Goal: Find specific page/section: Find specific page/section

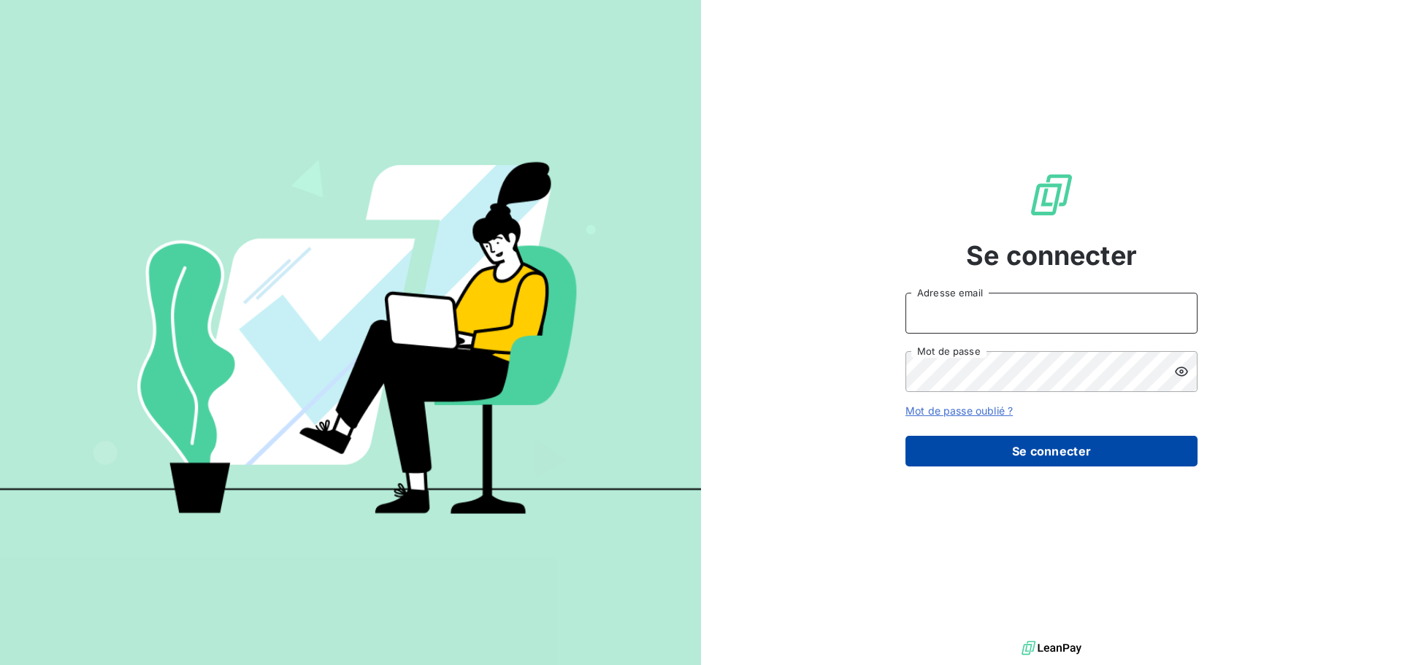
type input "[EMAIL_ADDRESS][DOMAIN_NAME]"
click at [1039, 457] on button "Se connecter" at bounding box center [1052, 451] width 292 height 31
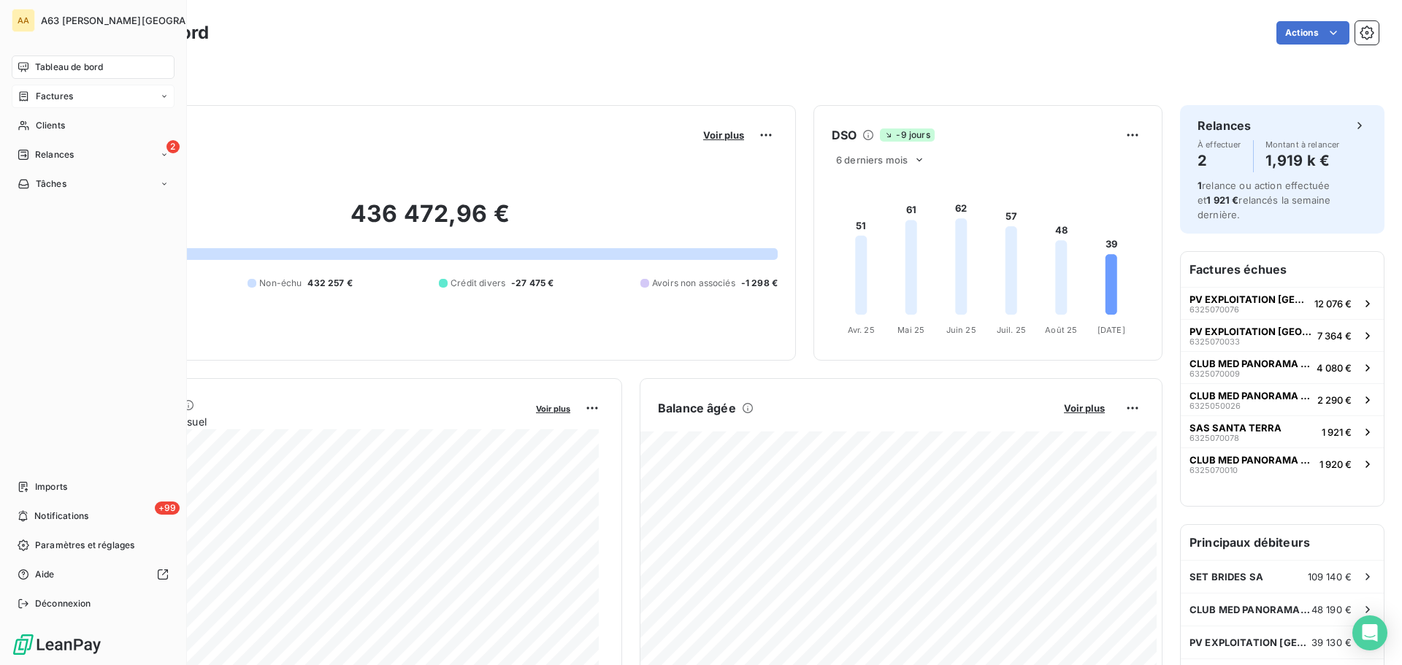
click at [52, 100] on span "Factures" at bounding box center [54, 96] width 37 height 13
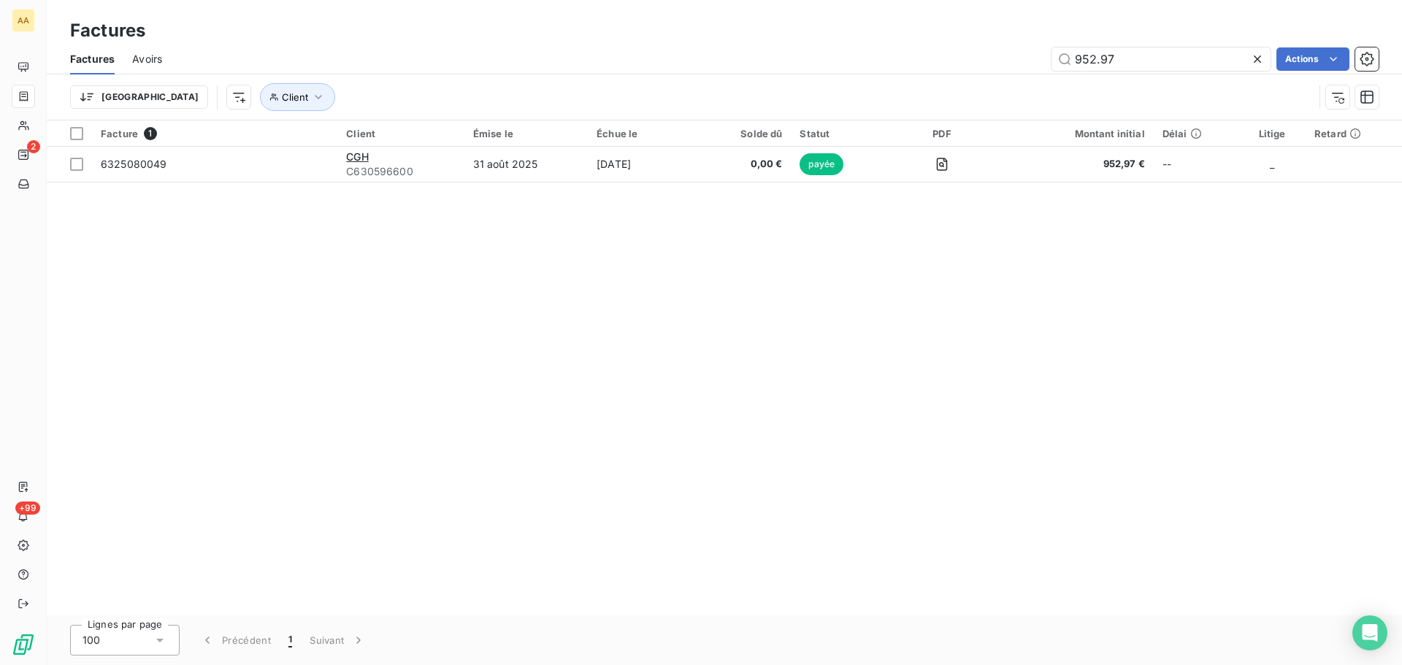
drag, startPoint x: 1142, startPoint y: 57, endPoint x: 1015, endPoint y: 64, distance: 128.0
click at [1015, 64] on div "952.97 Actions" at bounding box center [779, 58] width 1199 height 23
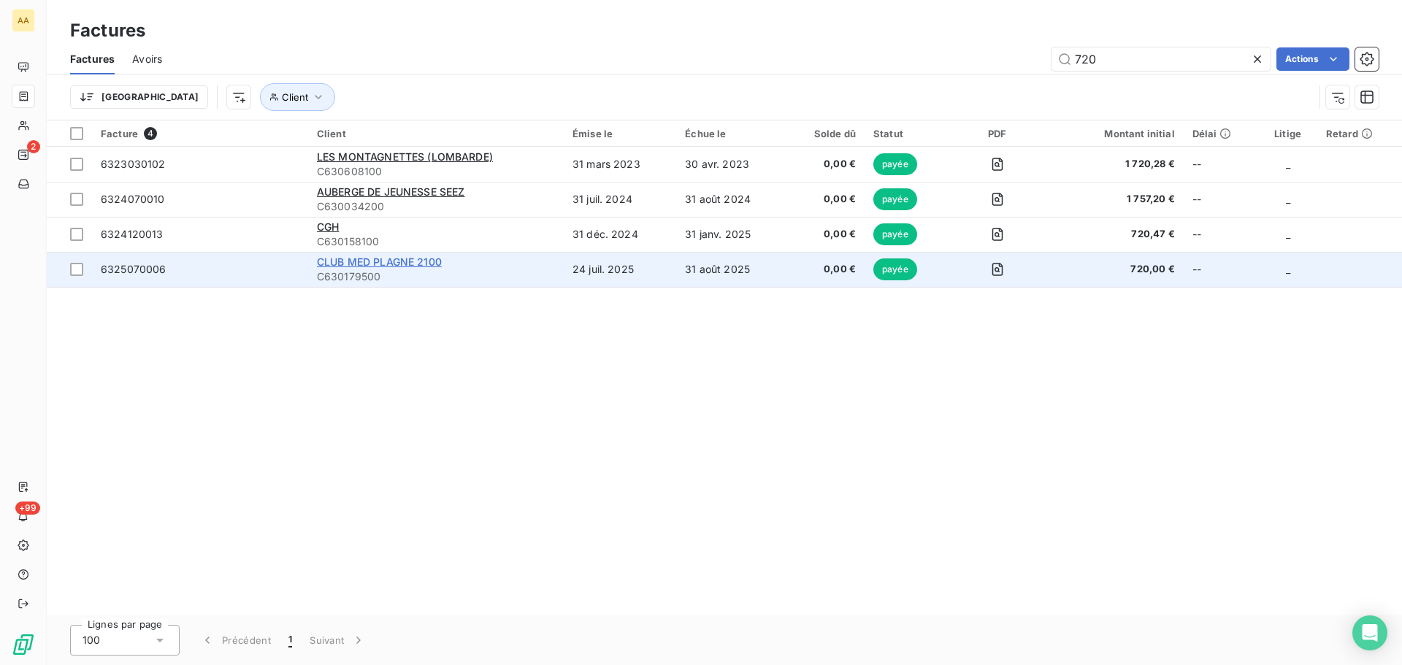
type input "720"
click at [402, 266] on span "CLUB MED PLAGNE 2100" at bounding box center [379, 262] width 125 height 12
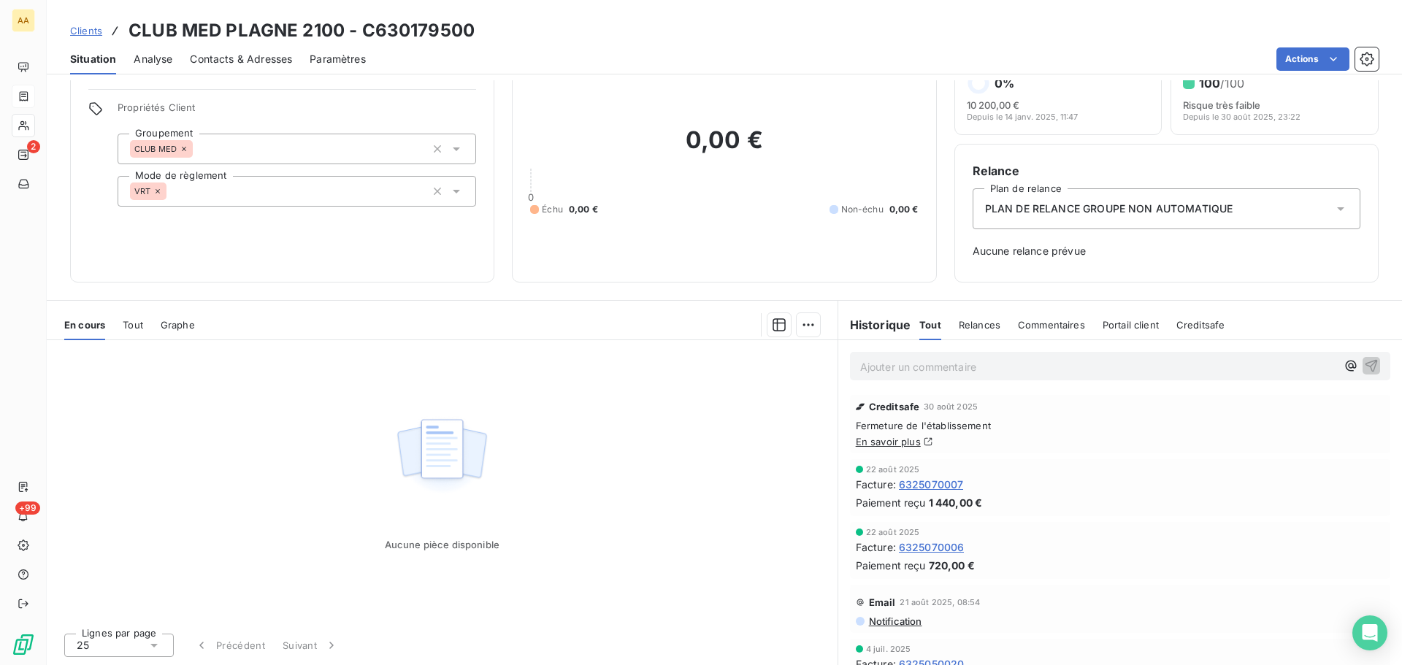
click at [912, 481] on span "6325070007" at bounding box center [931, 484] width 65 height 15
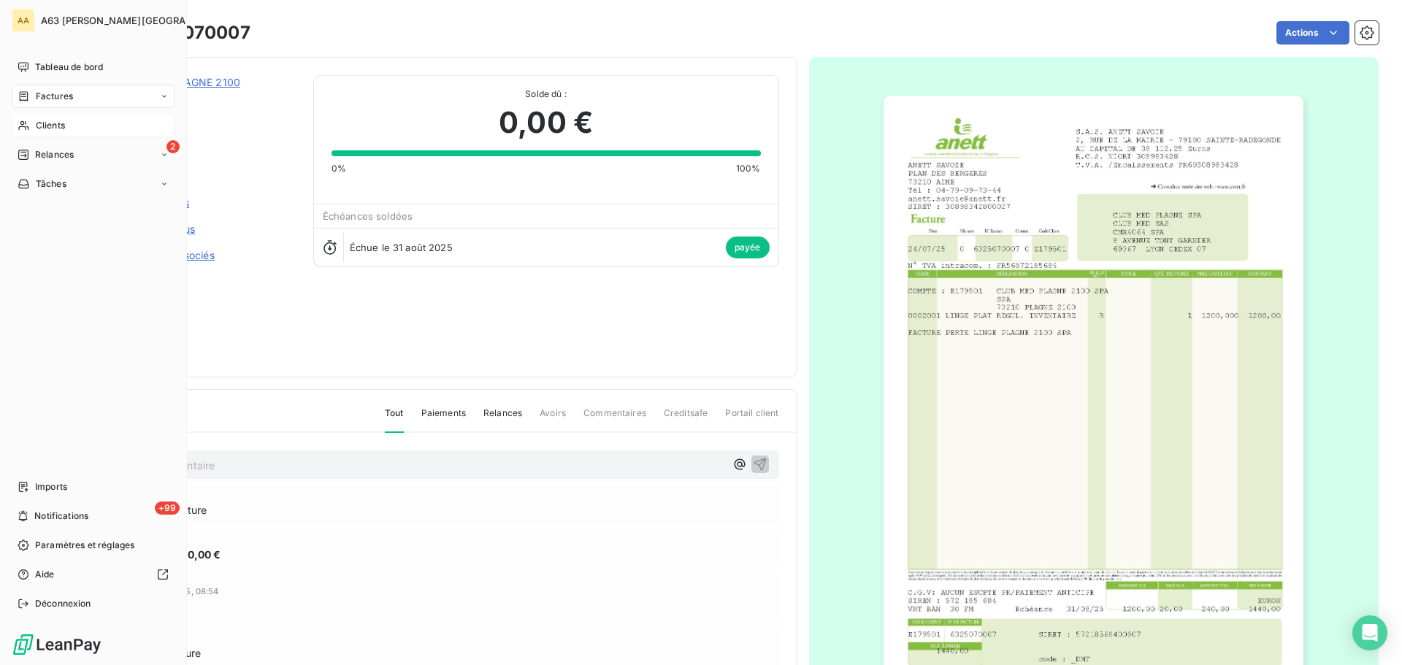
click at [52, 119] on span "Clients" at bounding box center [50, 125] width 29 height 13
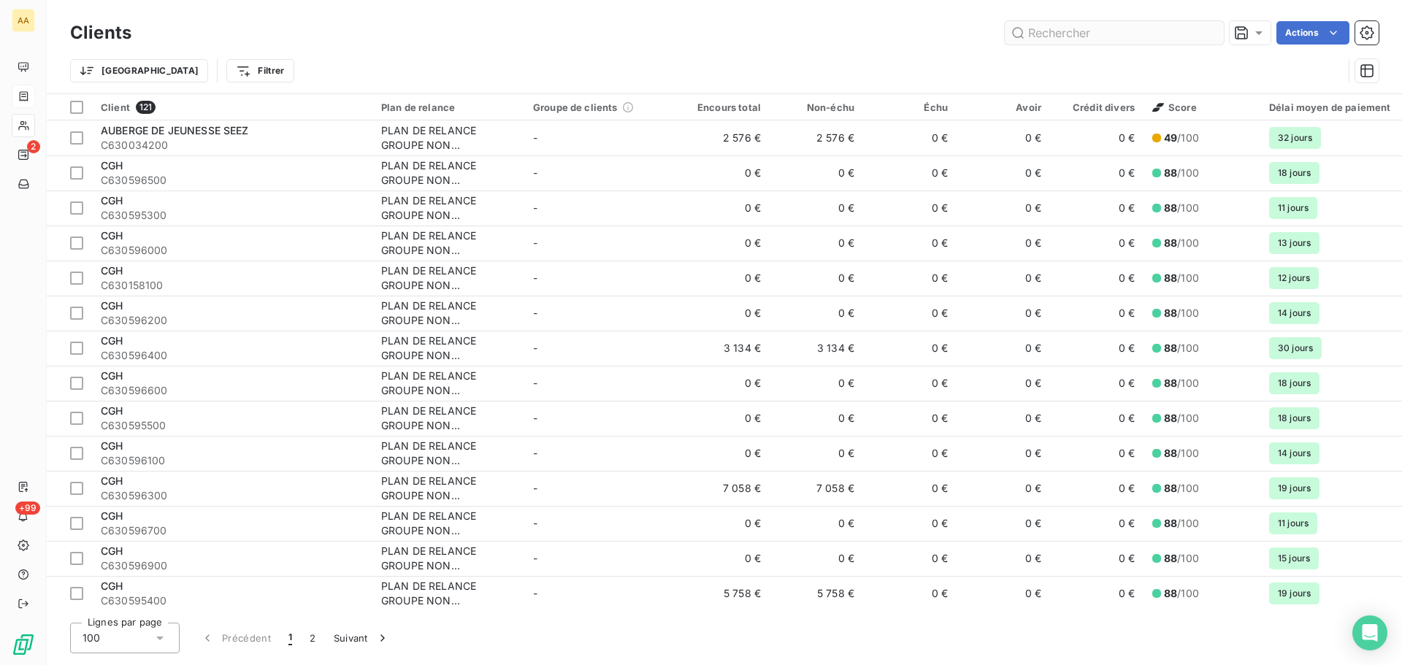
click at [1109, 35] on input "text" at bounding box center [1114, 32] width 219 height 23
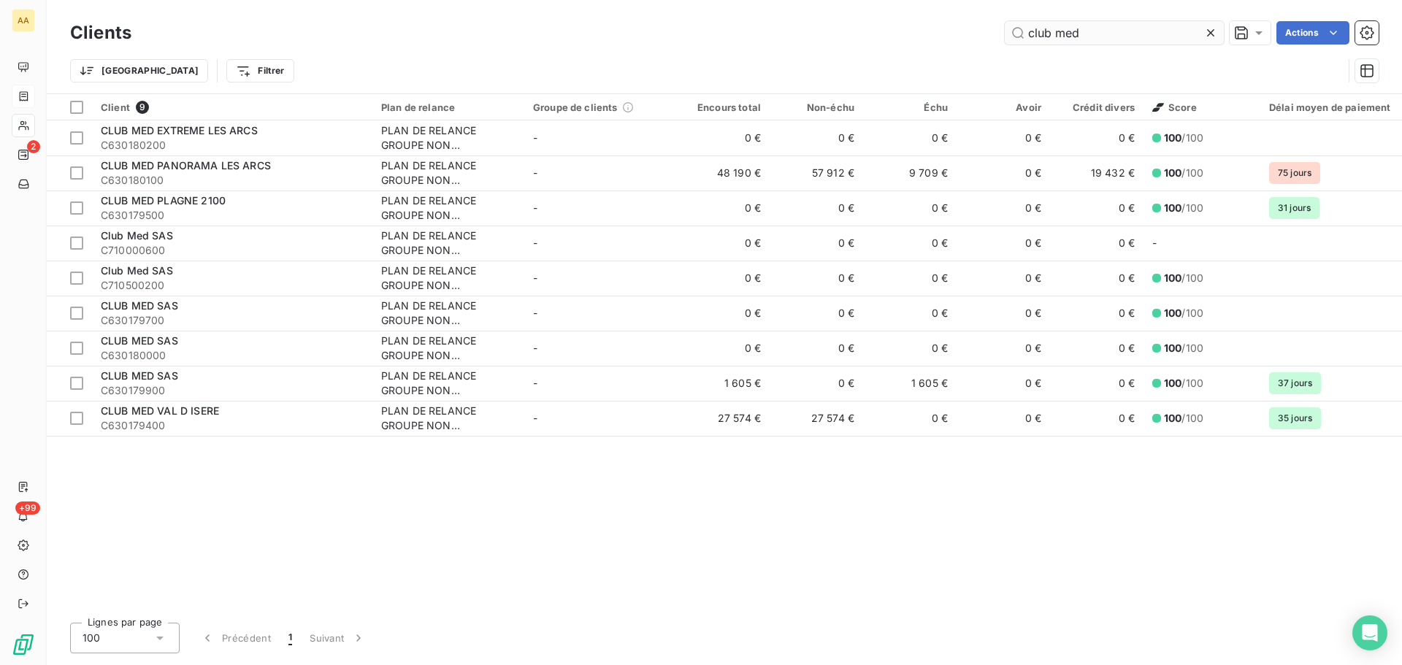
type input "club med"
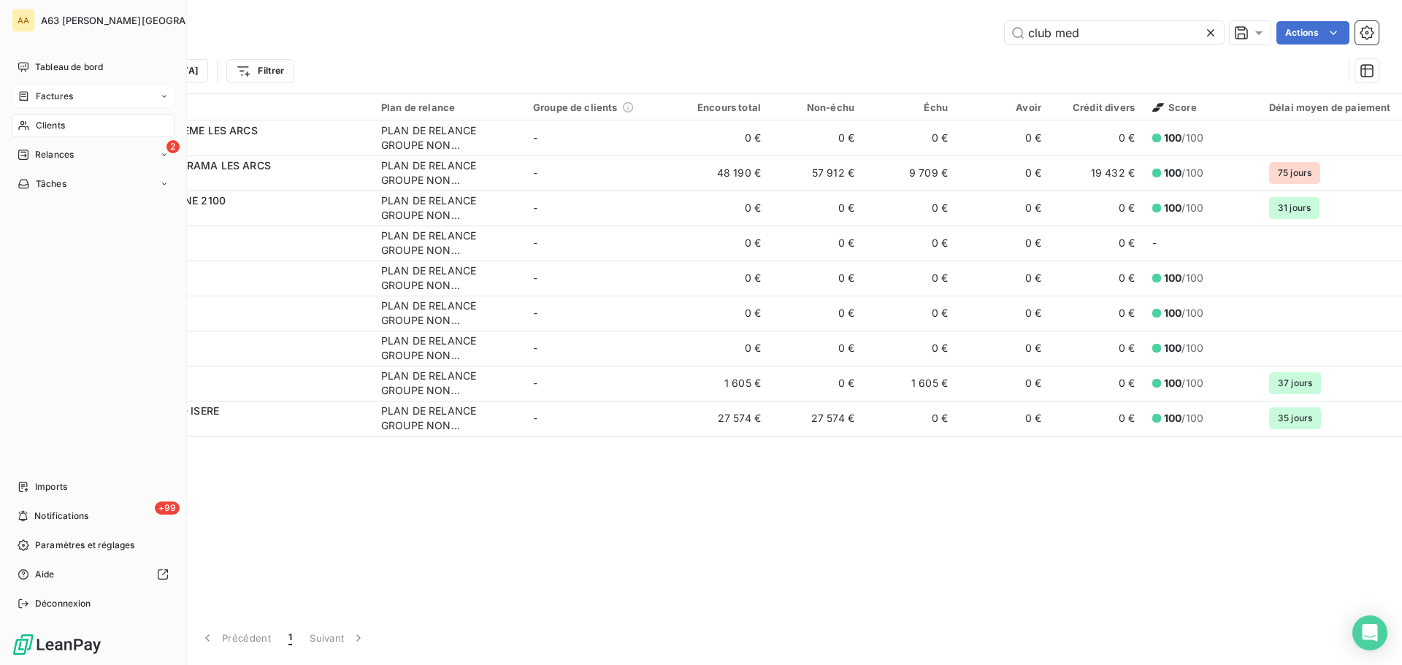
click at [55, 91] on span "Factures" at bounding box center [54, 96] width 37 height 13
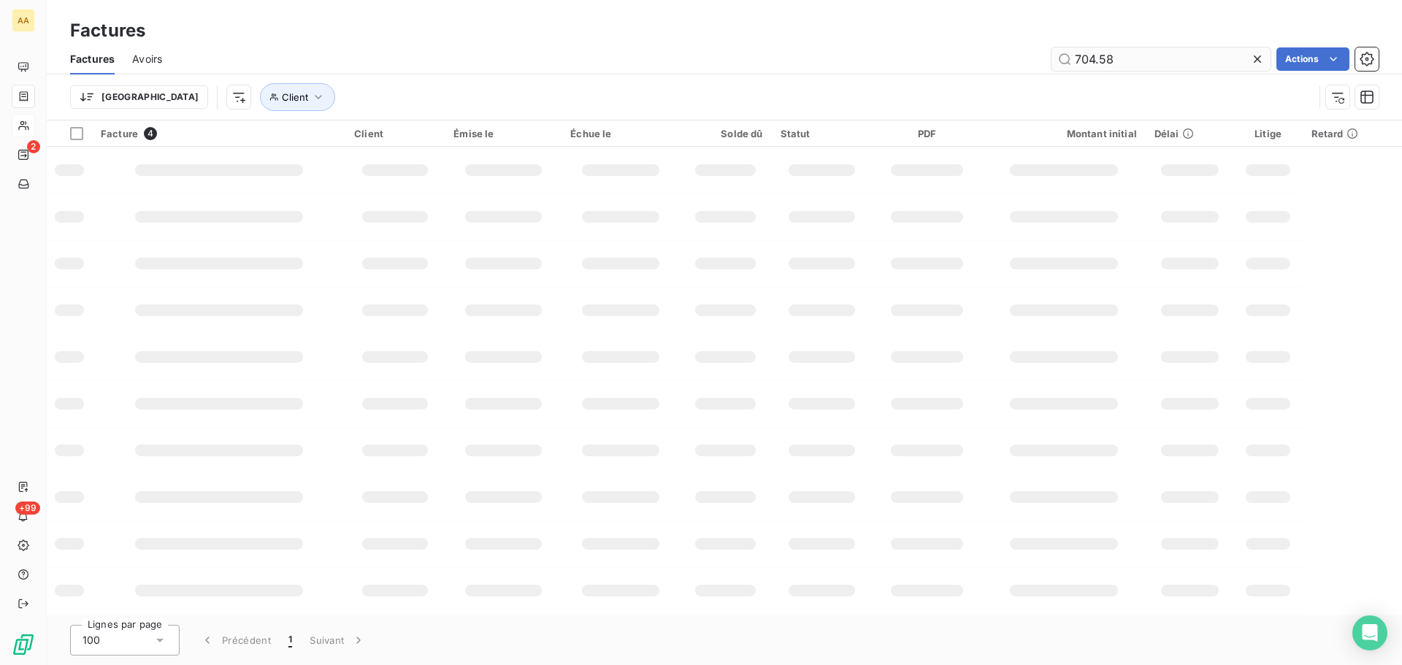
type input "704.58"
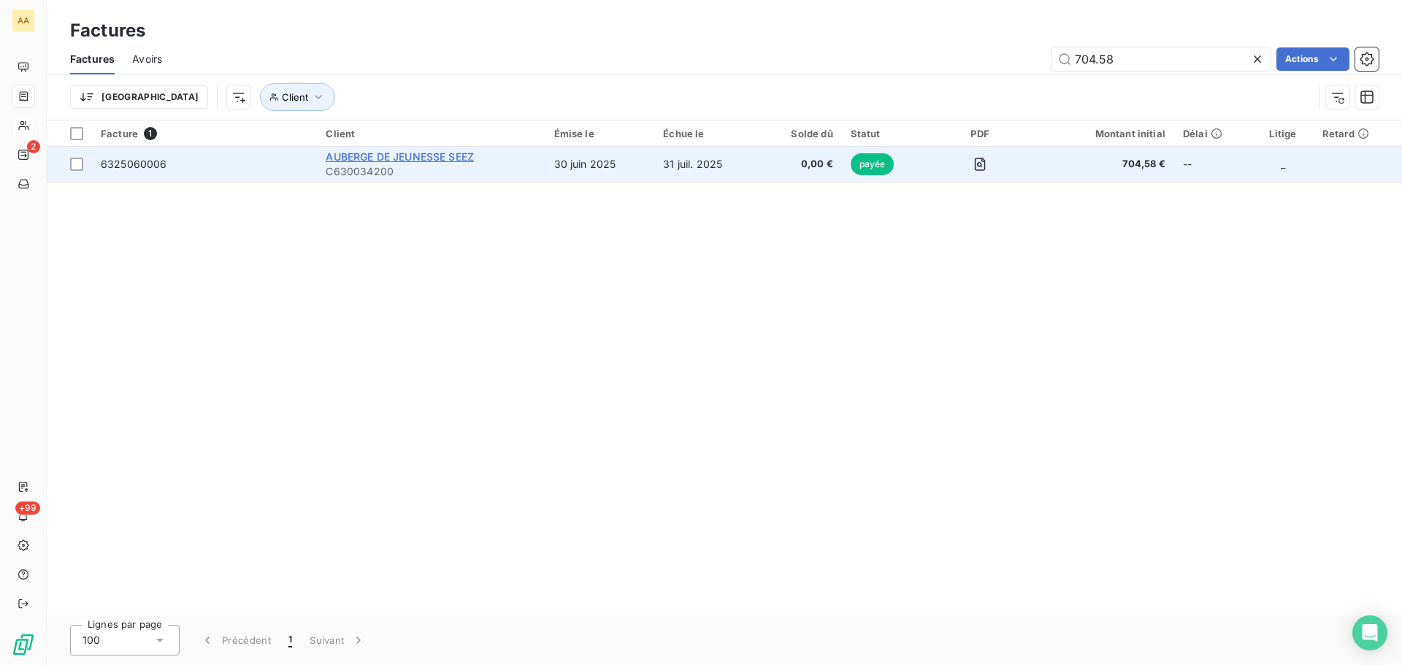
click at [424, 159] on span "AUBERGE DE JEUNESSE SEEZ" at bounding box center [400, 156] width 148 height 12
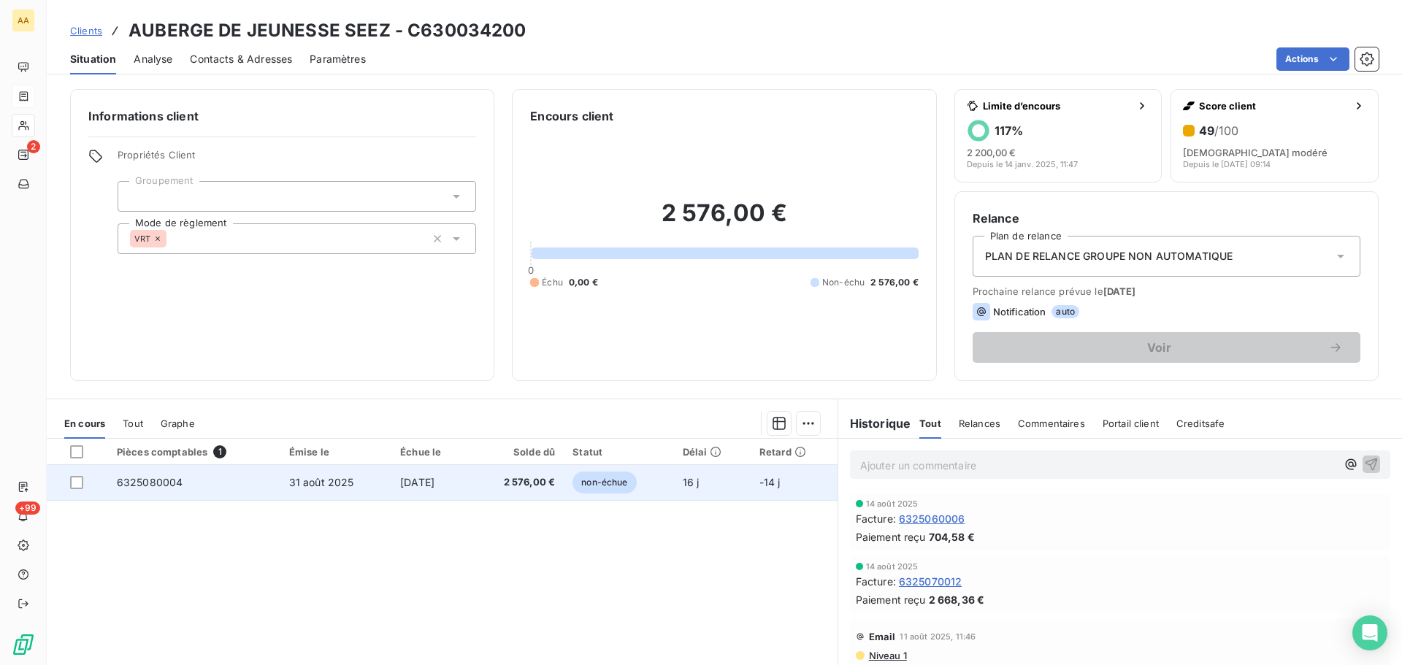
click at [169, 481] on span "6325080004" at bounding box center [150, 482] width 66 height 12
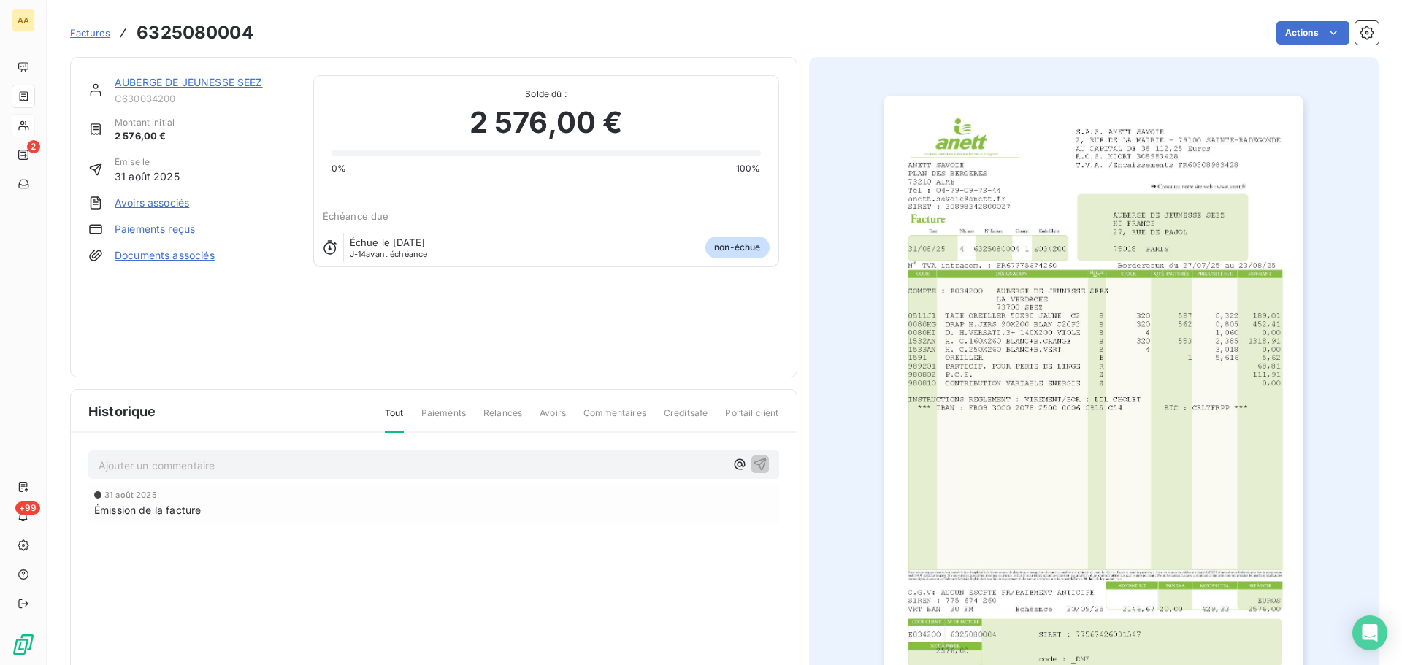
click at [1055, 367] on img "button" at bounding box center [1094, 393] width 420 height 595
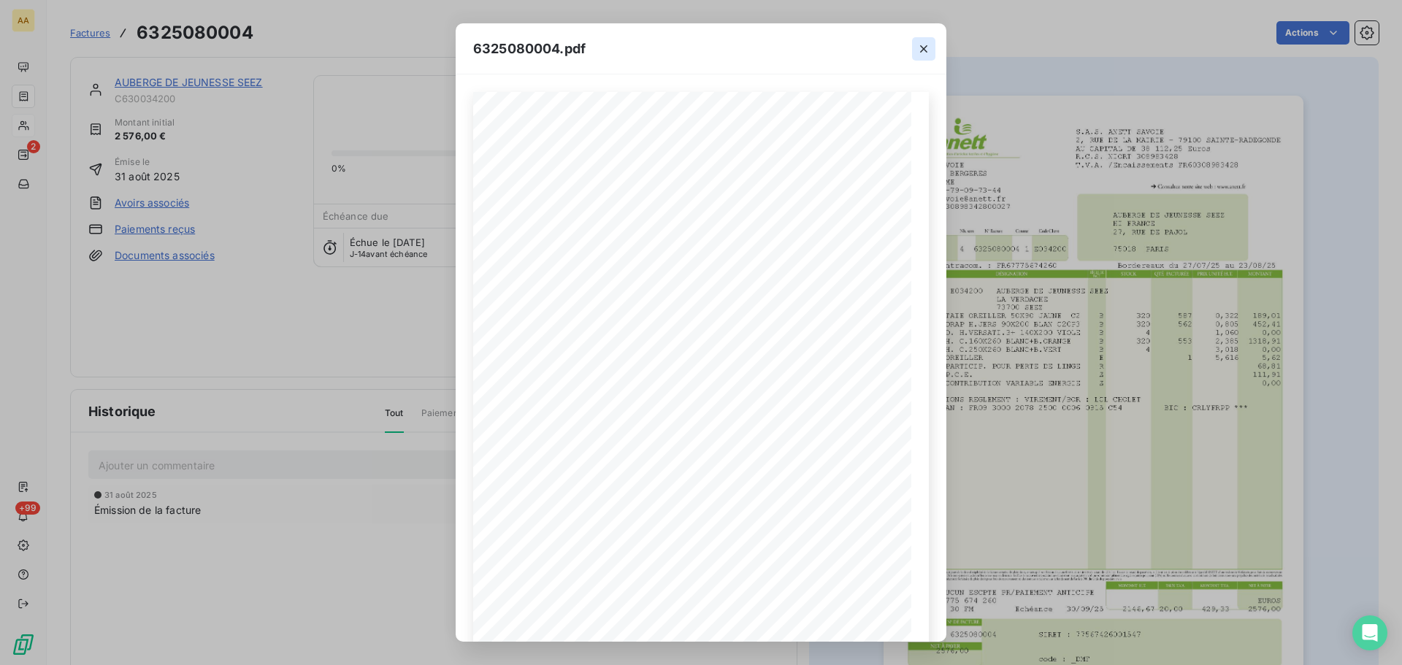
click at [923, 44] on icon "button" at bounding box center [924, 49] width 15 height 15
